Goal: Task Accomplishment & Management: Use online tool/utility

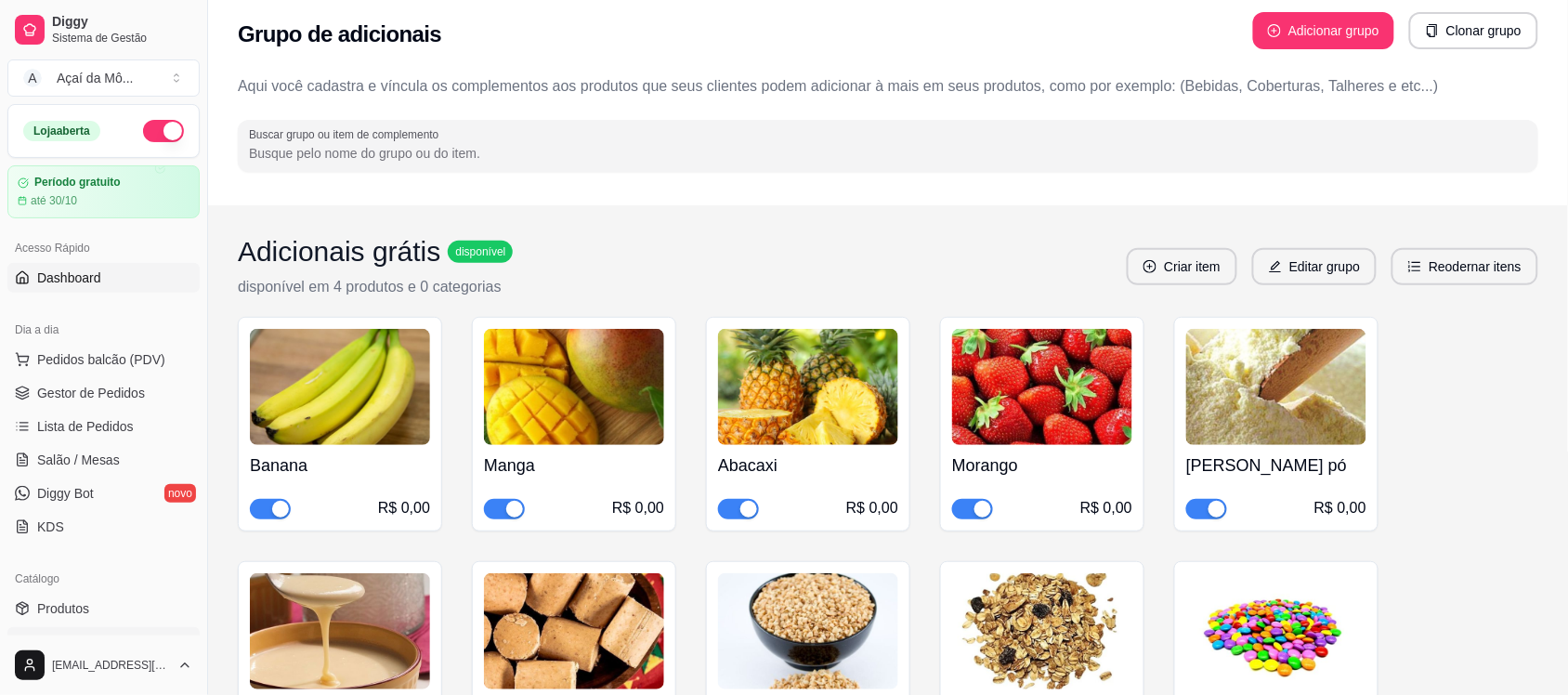
click at [82, 272] on span "Dashboard" at bounding box center [69, 277] width 64 height 18
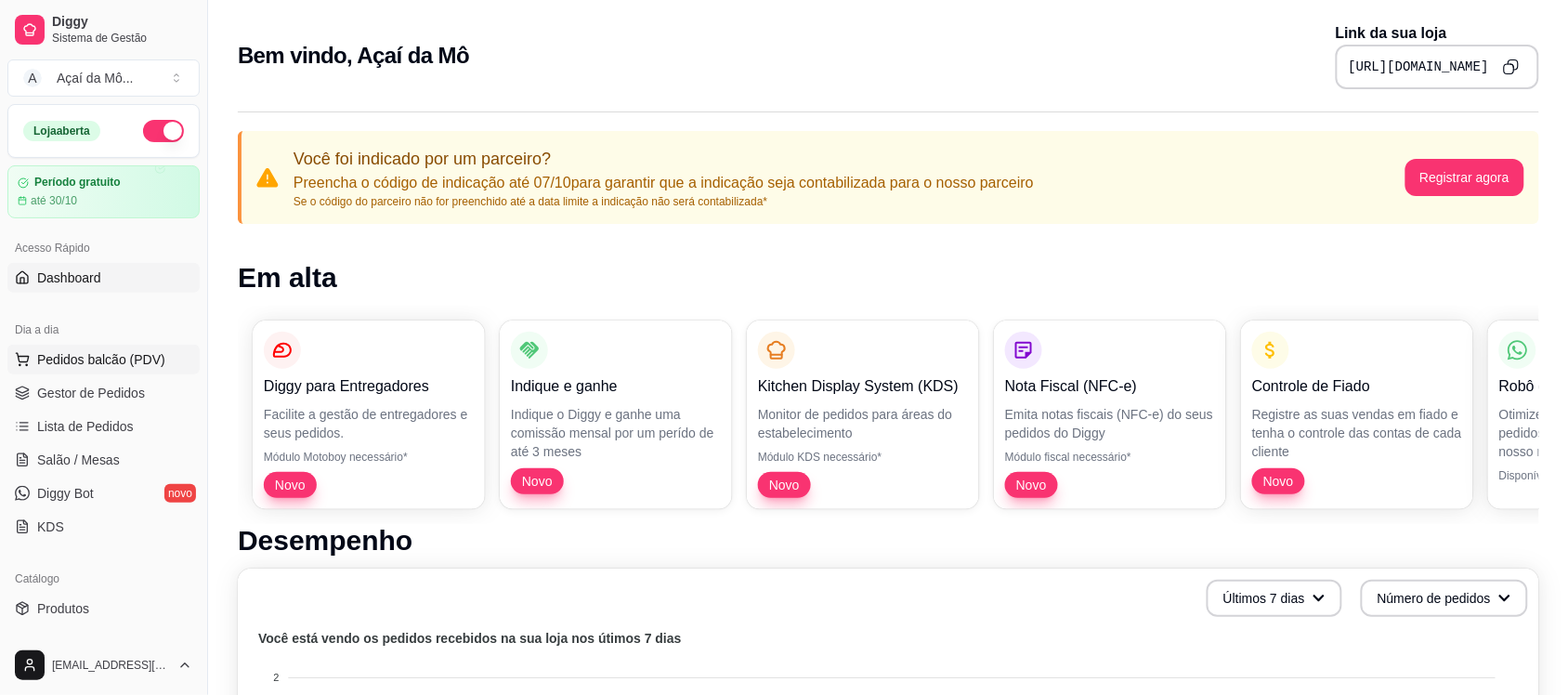
click at [58, 354] on span "Pedidos balcão (PDV)" at bounding box center [101, 359] width 128 height 18
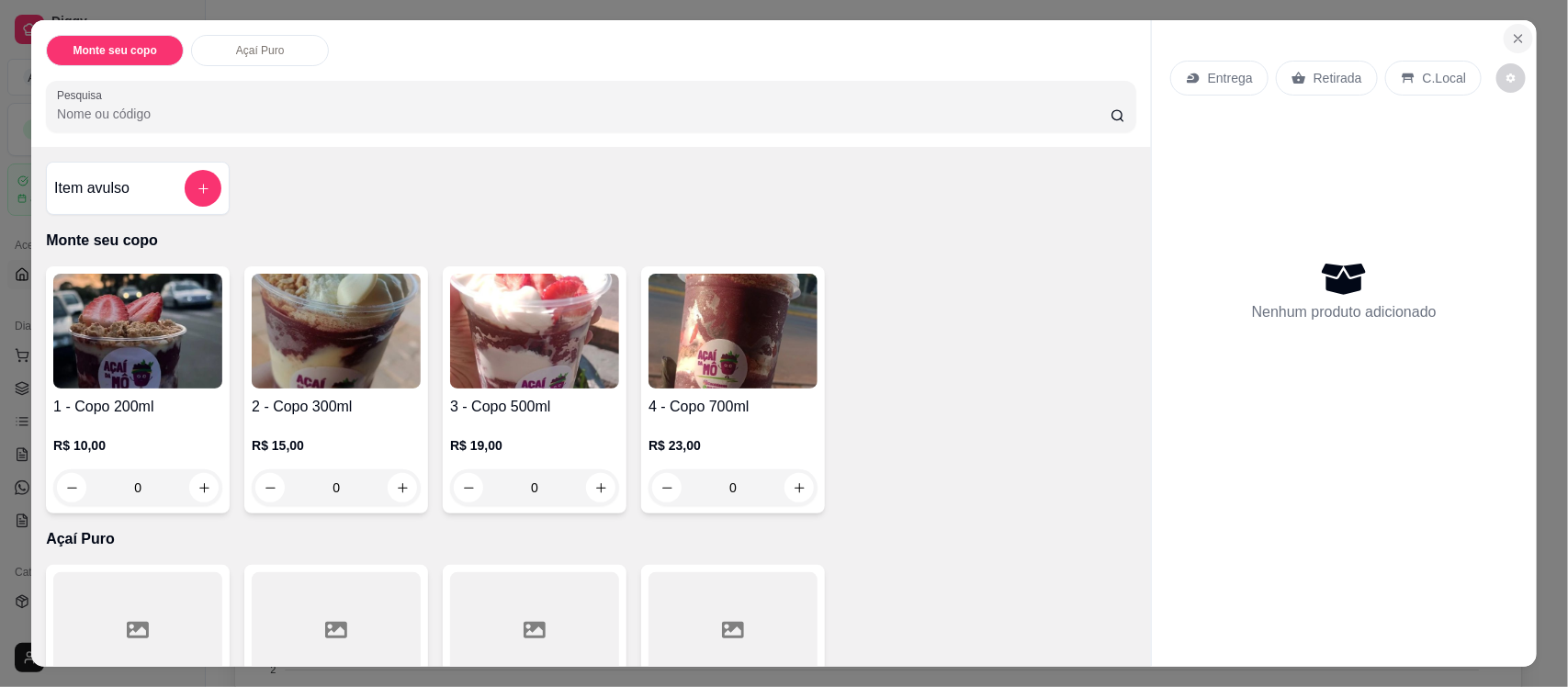
click at [1511, 34] on icon "Close" at bounding box center [1518, 38] width 14 height 14
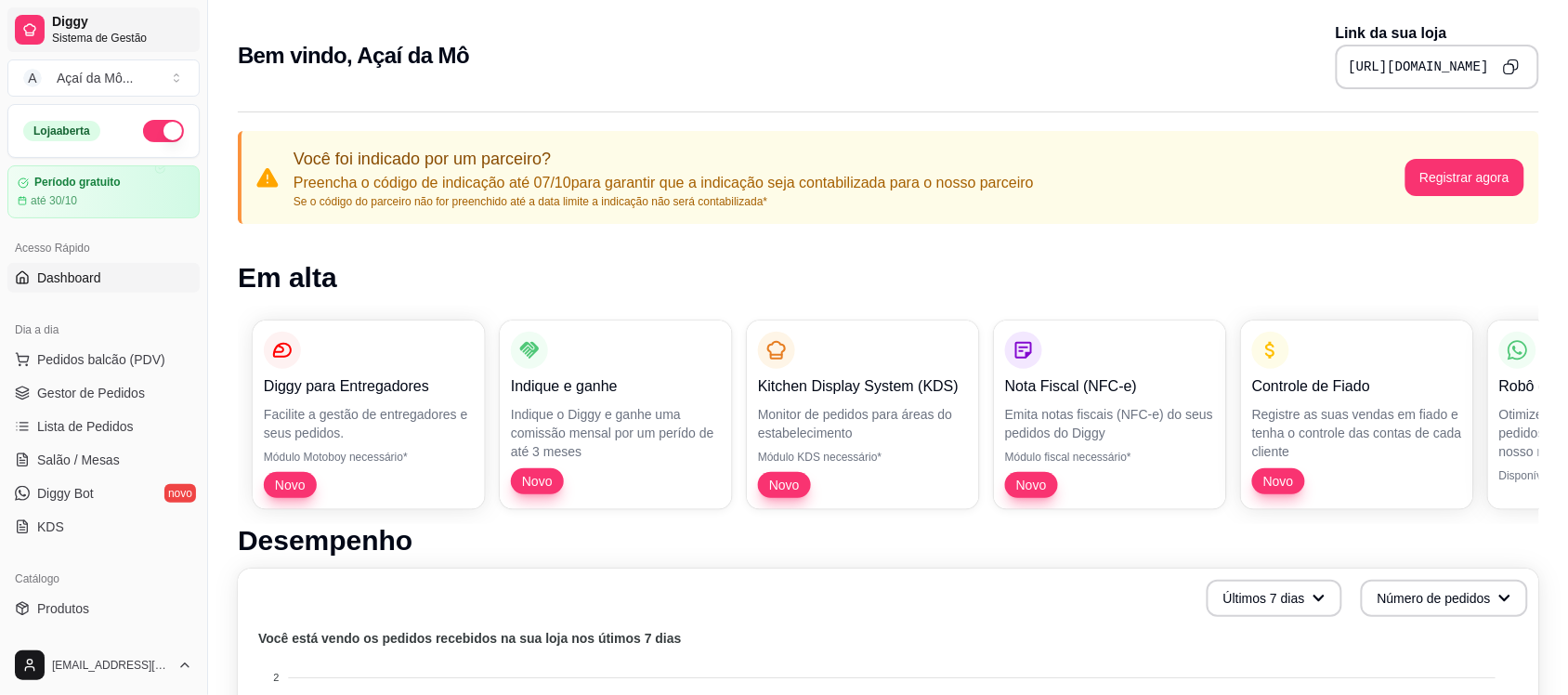
click at [89, 13] on link "Diggy Sistema de Gestão" at bounding box center [104, 30] width 192 height 44
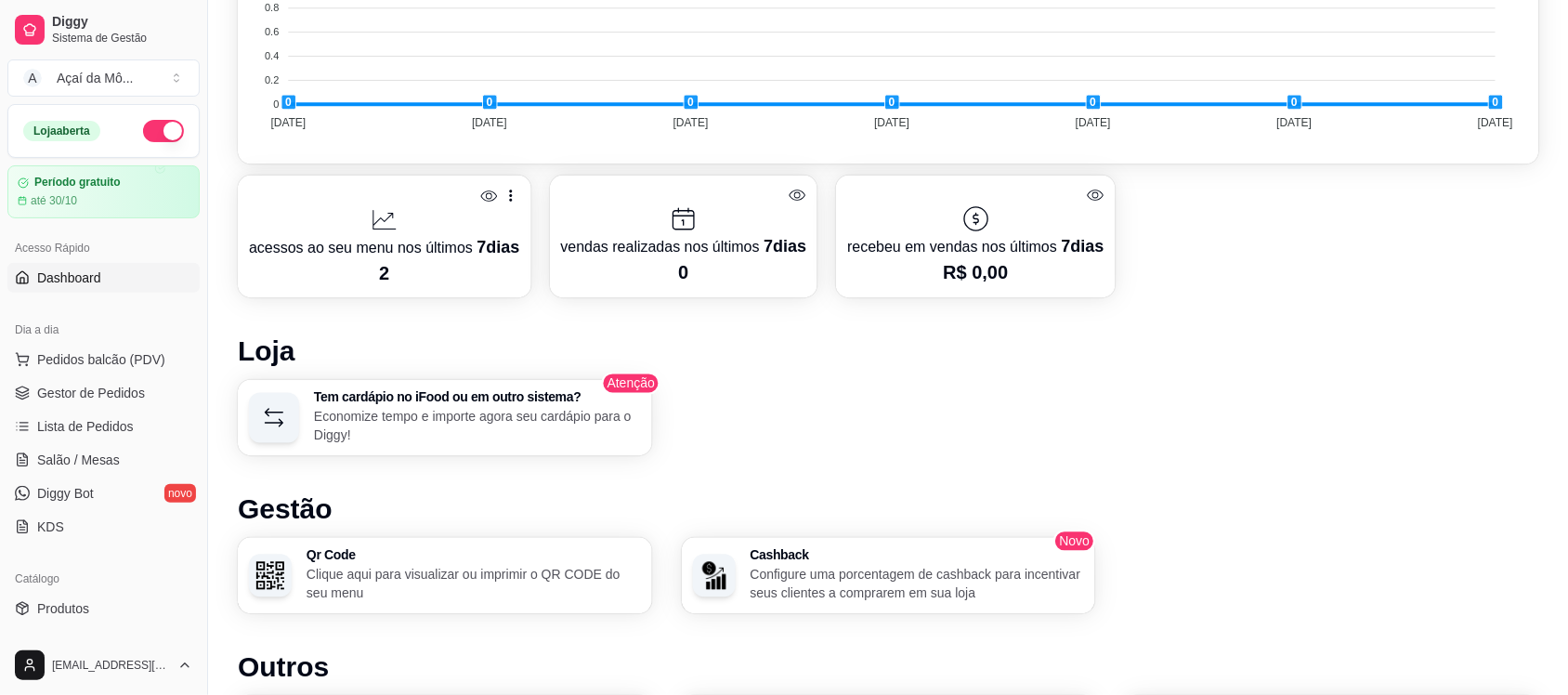
scroll to position [818, 0]
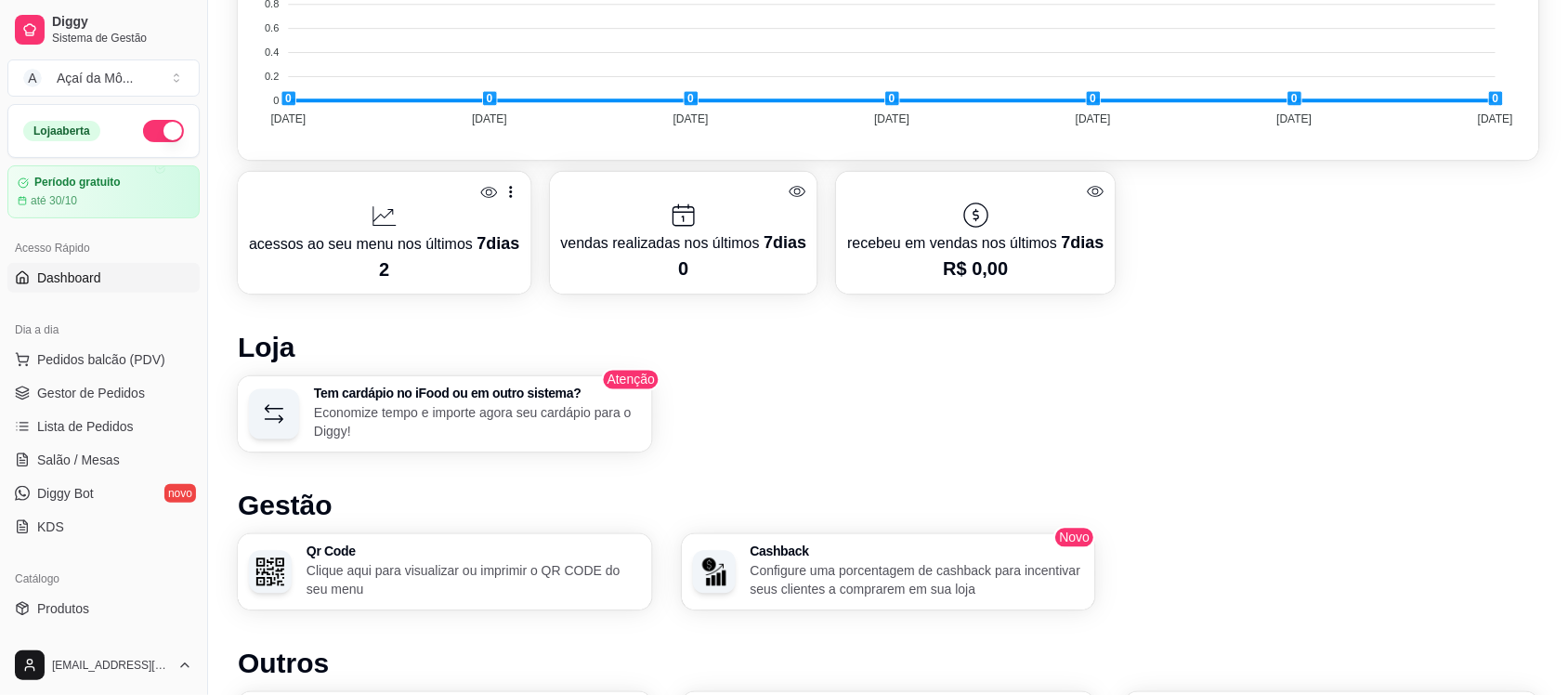
click at [75, 410] on ul "Pedidos balcão (PDV) Gestor de Pedidos Lista de Pedidos Salão / Mesas Diggy Bot…" at bounding box center [104, 443] width 192 height 197
click at [81, 401] on span "Gestor de Pedidos" at bounding box center [91, 393] width 108 height 18
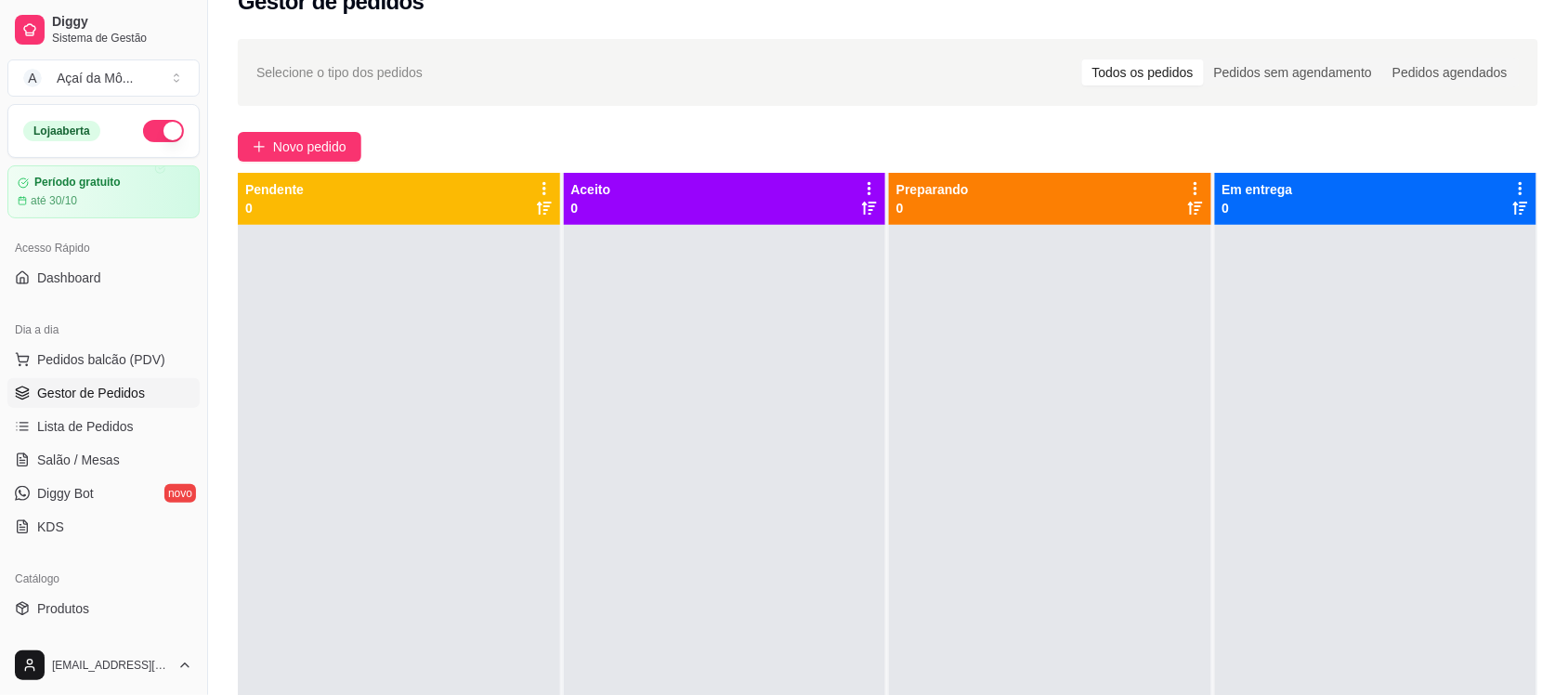
scroll to position [48, 0]
